Goal: Check status: Check status

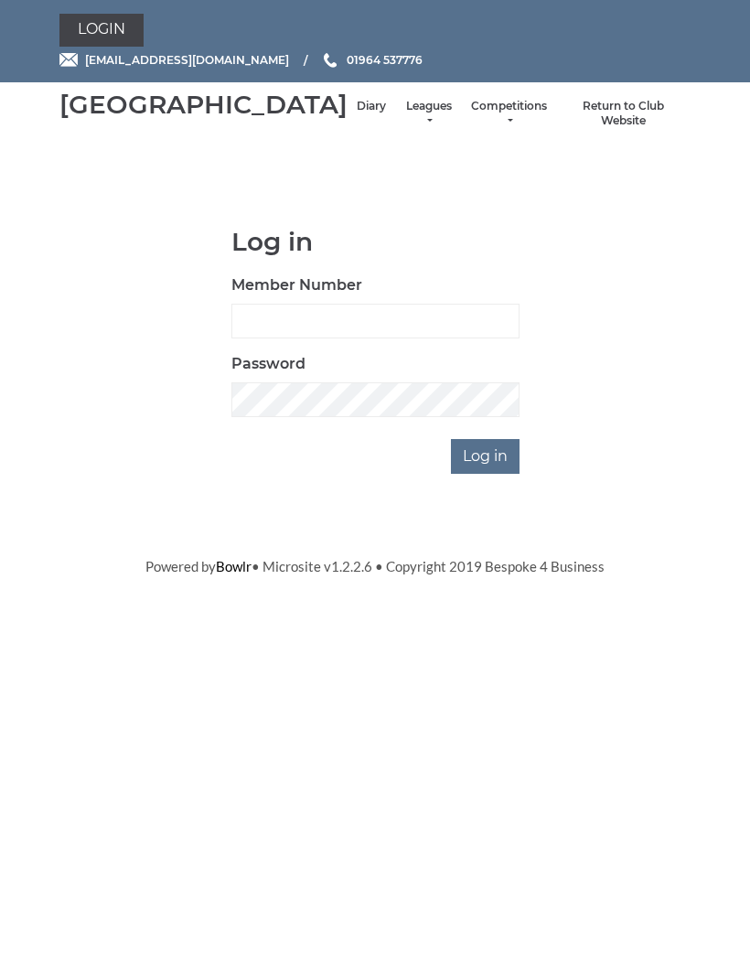
scroll to position [1, 0]
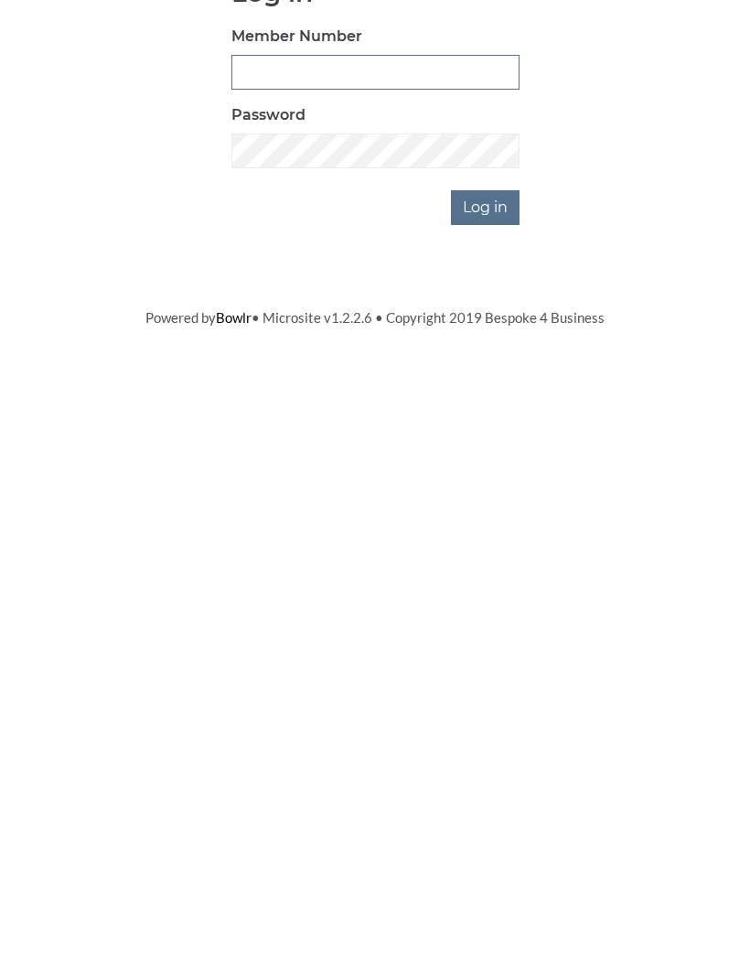
type input "0132"
click at [486, 439] on input "Log in" at bounding box center [485, 456] width 69 height 35
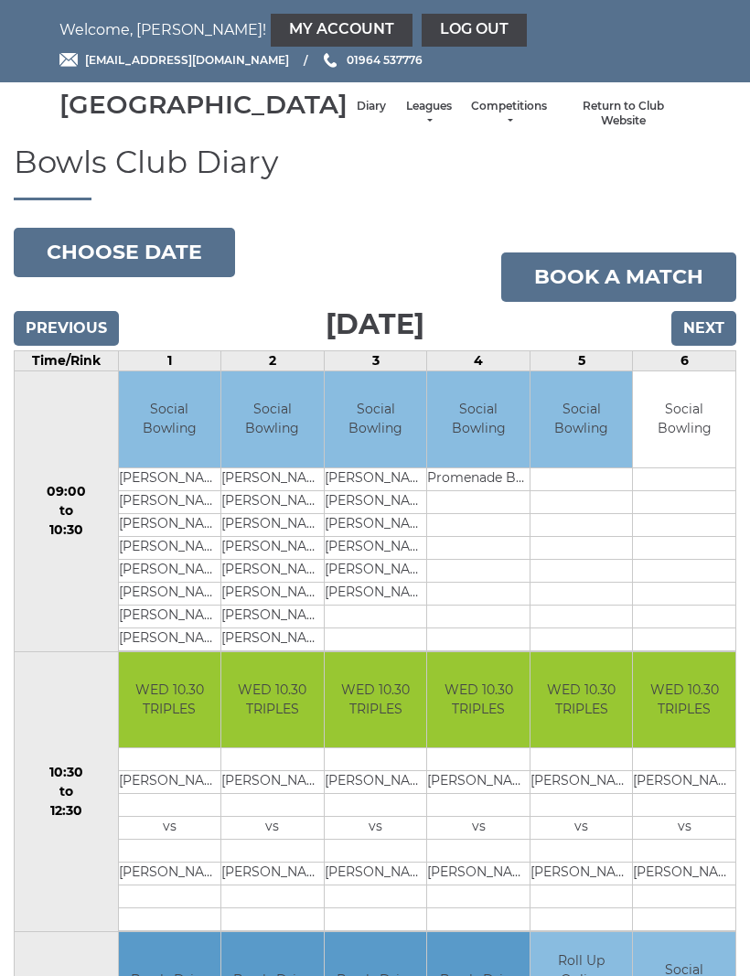
click at [489, 467] on td "Social Bowling" at bounding box center [478, 419] width 102 height 96
click at [271, 38] on link "My Account" at bounding box center [342, 30] width 142 height 33
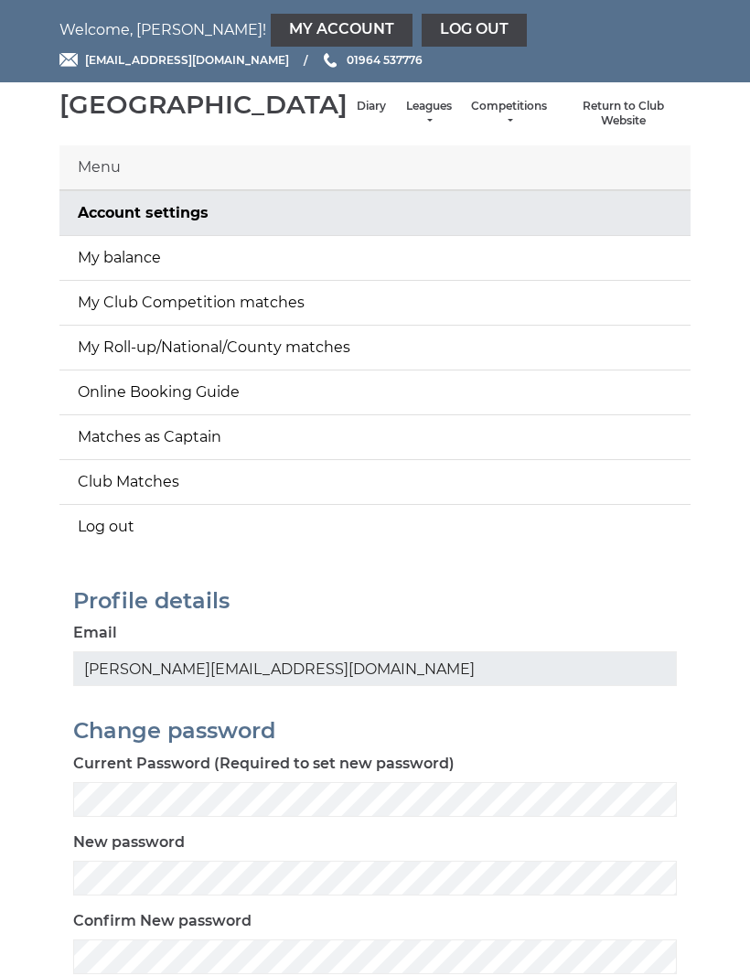
click at [145, 280] on link "My balance" at bounding box center [374, 258] width 631 height 44
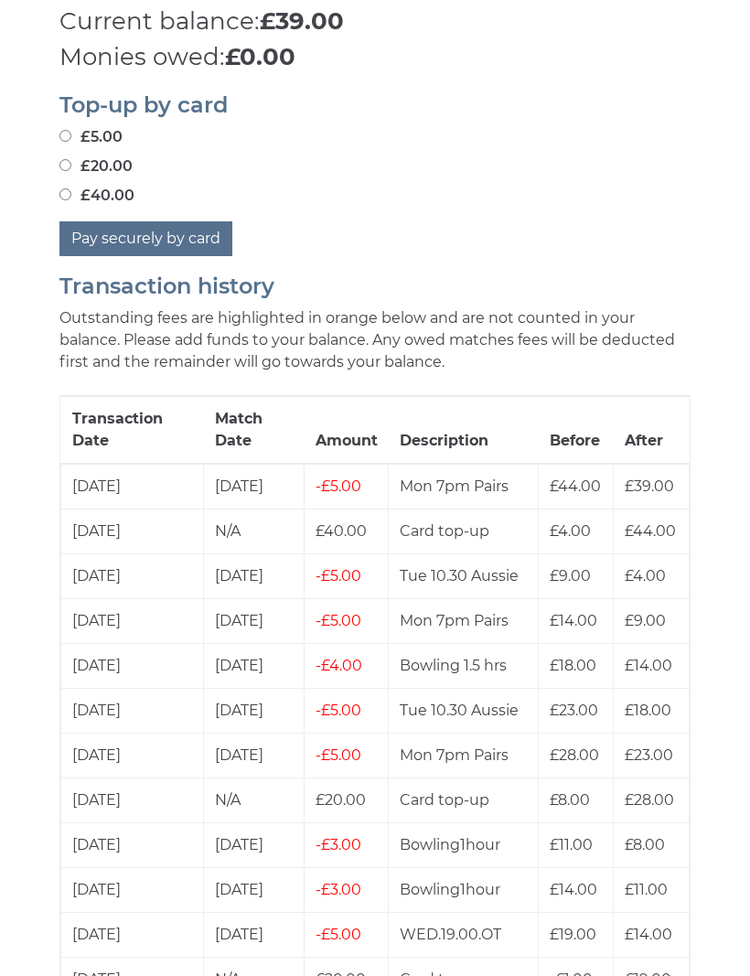
scroll to position [727, 0]
